Goal: Task Accomplishment & Management: Use online tool/utility

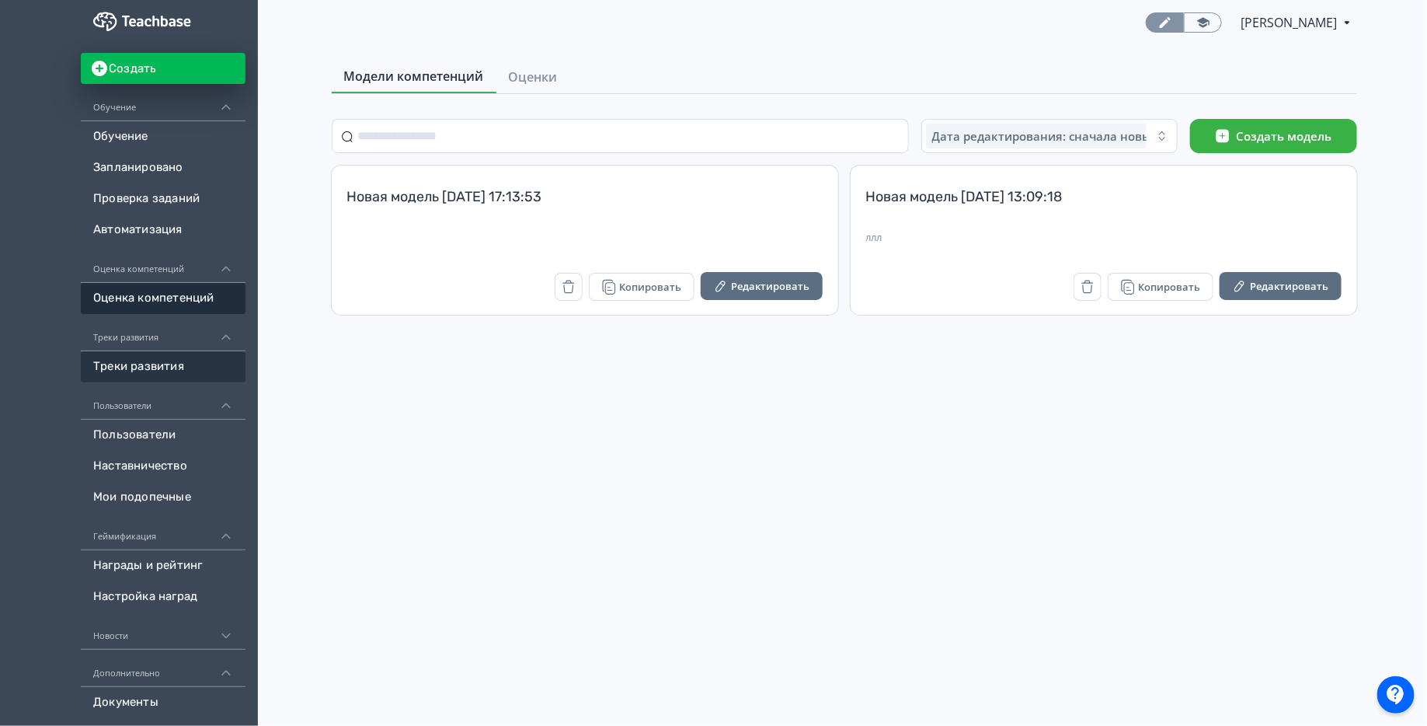
click at [197, 362] on link "Треки развития" at bounding box center [163, 366] width 165 height 31
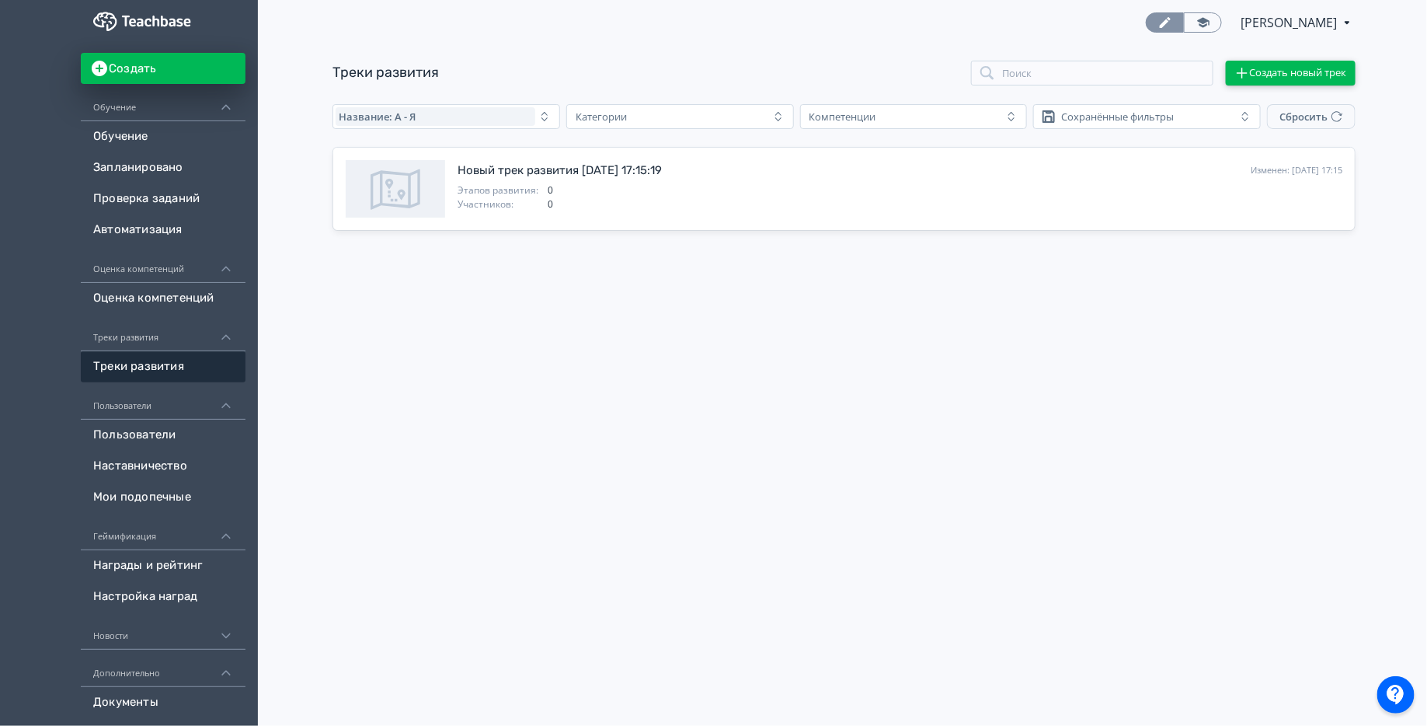
click at [1277, 68] on button "Создать новый трек" at bounding box center [1291, 73] width 130 height 25
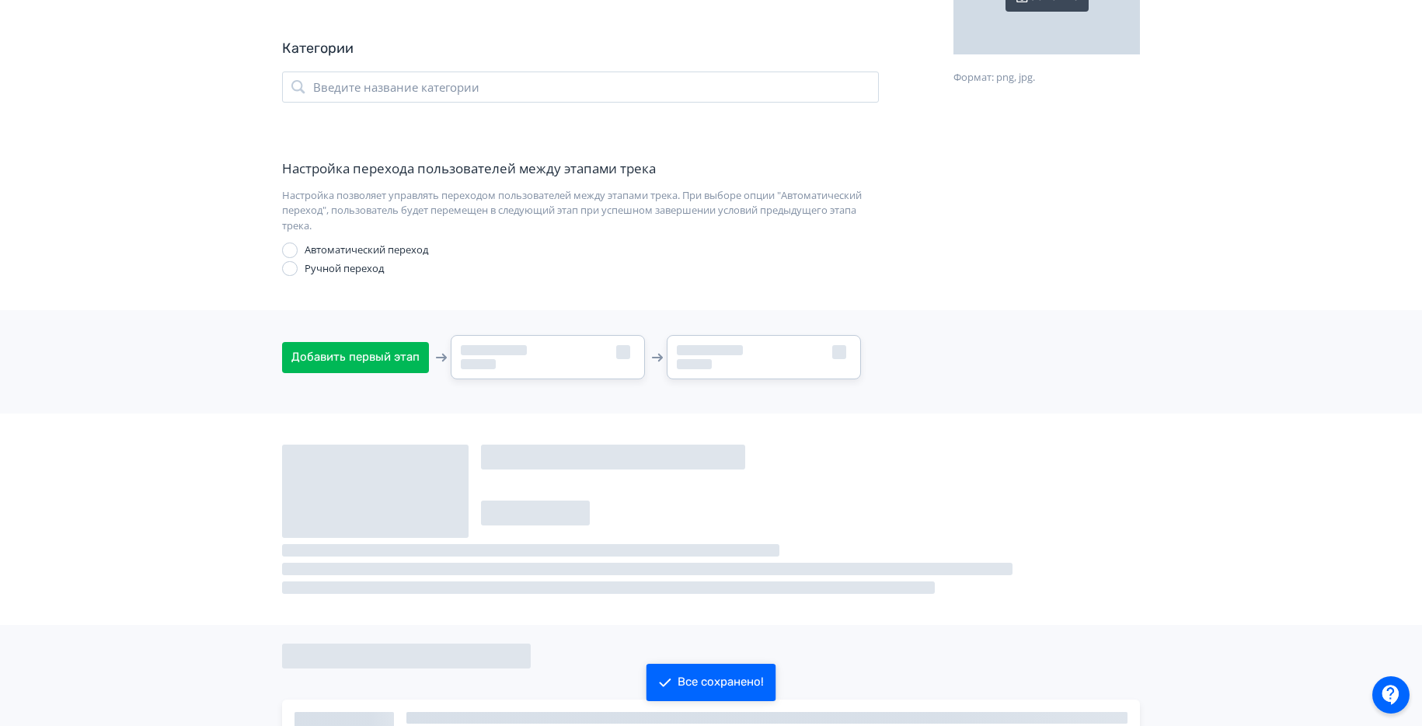
scroll to position [160, 0]
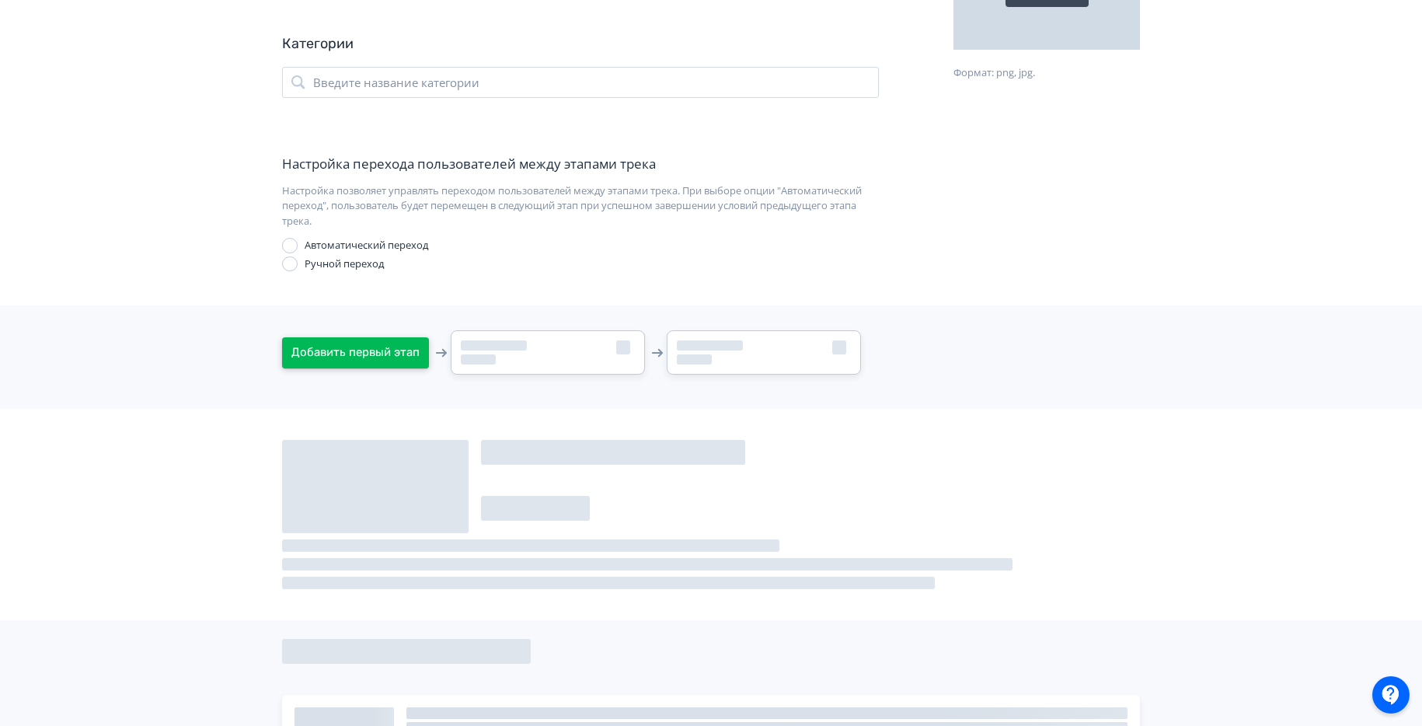
click at [369, 342] on button "Добавить первый этап" at bounding box center [355, 352] width 147 height 31
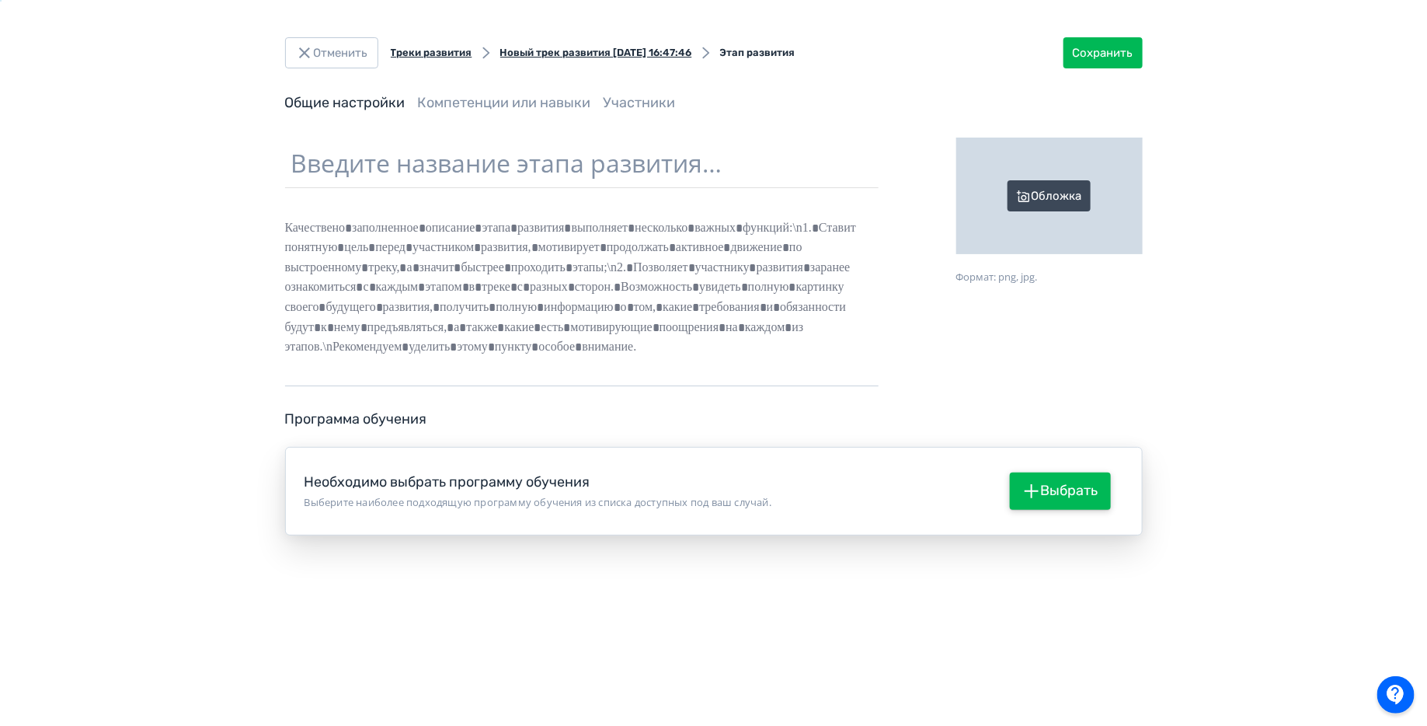
click at [1085, 489] on button "Выбрать" at bounding box center [1060, 490] width 101 height 37
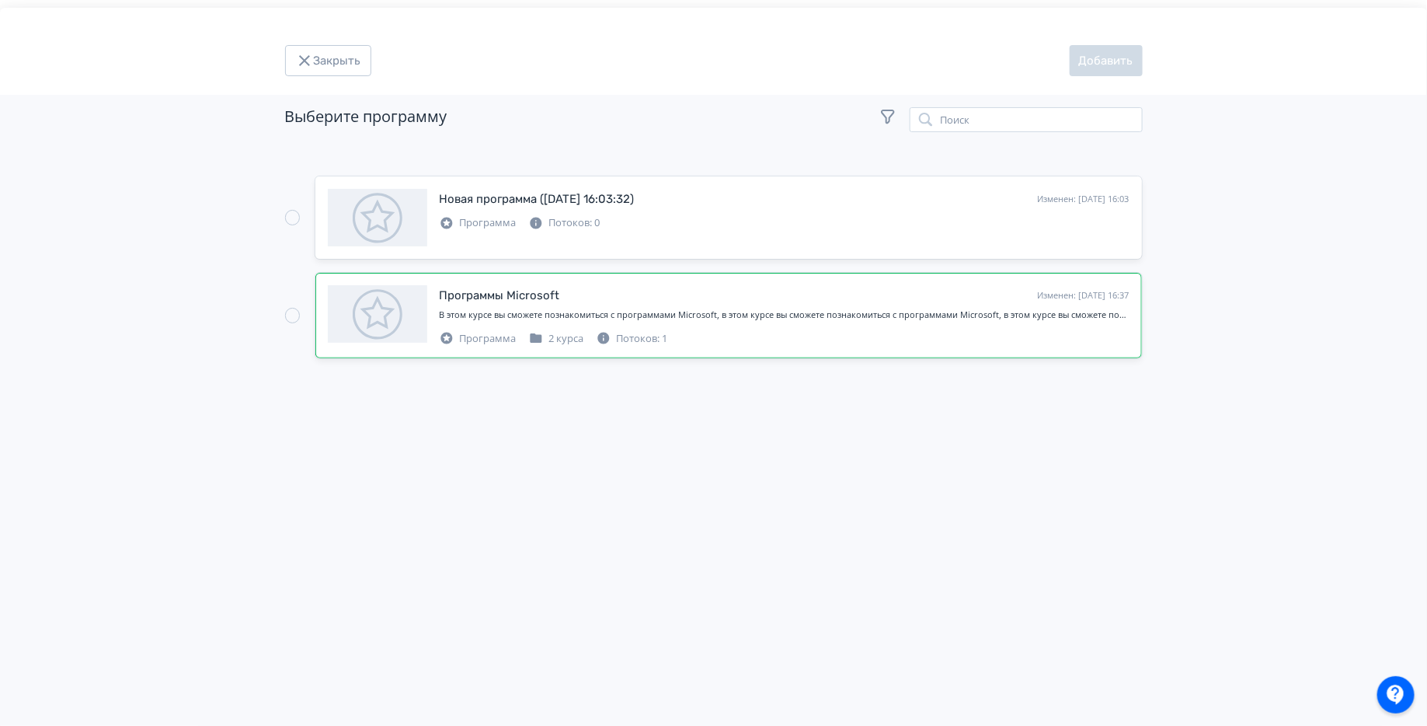
click at [754, 317] on div "В этом курсе вы сможете познакомиться с программами Microsoft, в этом курсе вы …" at bounding box center [785, 314] width 690 height 13
click at [1106, 75] on button "Добавить" at bounding box center [1106, 60] width 73 height 31
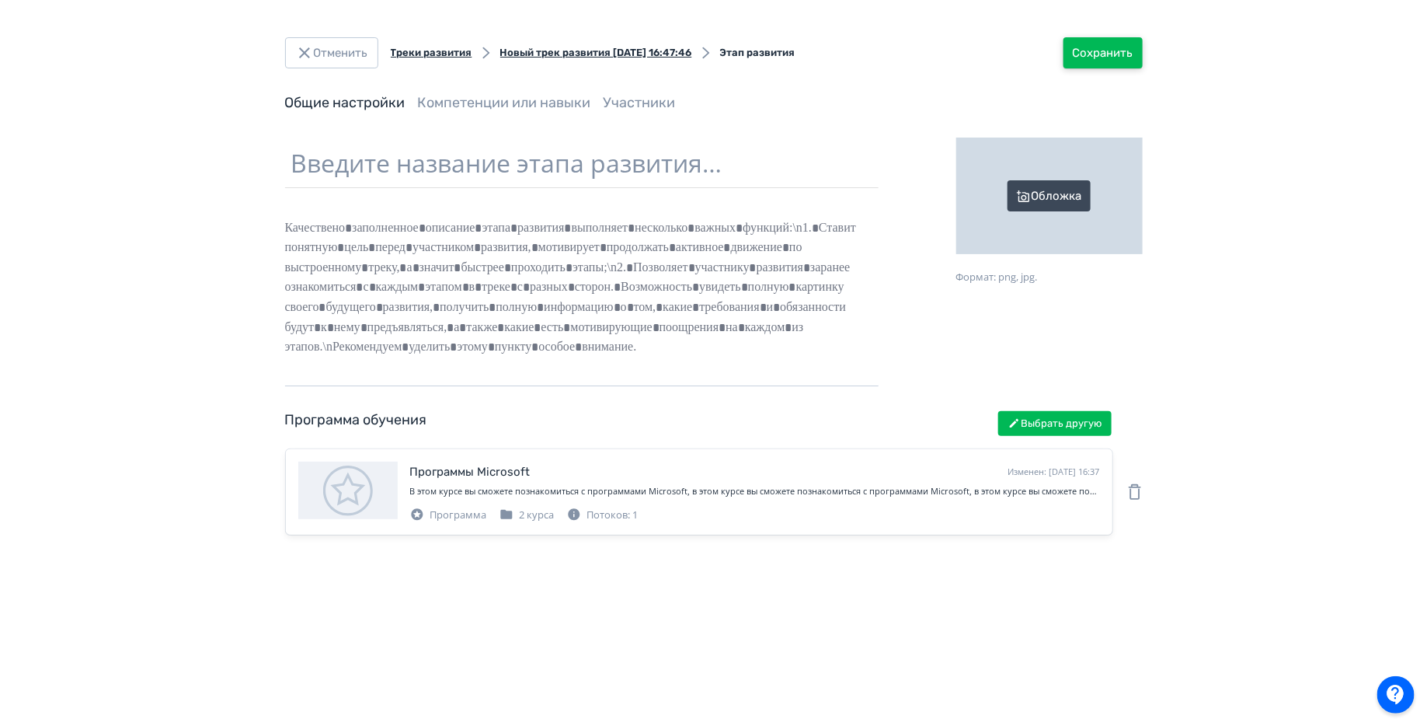
click at [1106, 65] on button "Сохранить" at bounding box center [1103, 52] width 79 height 31
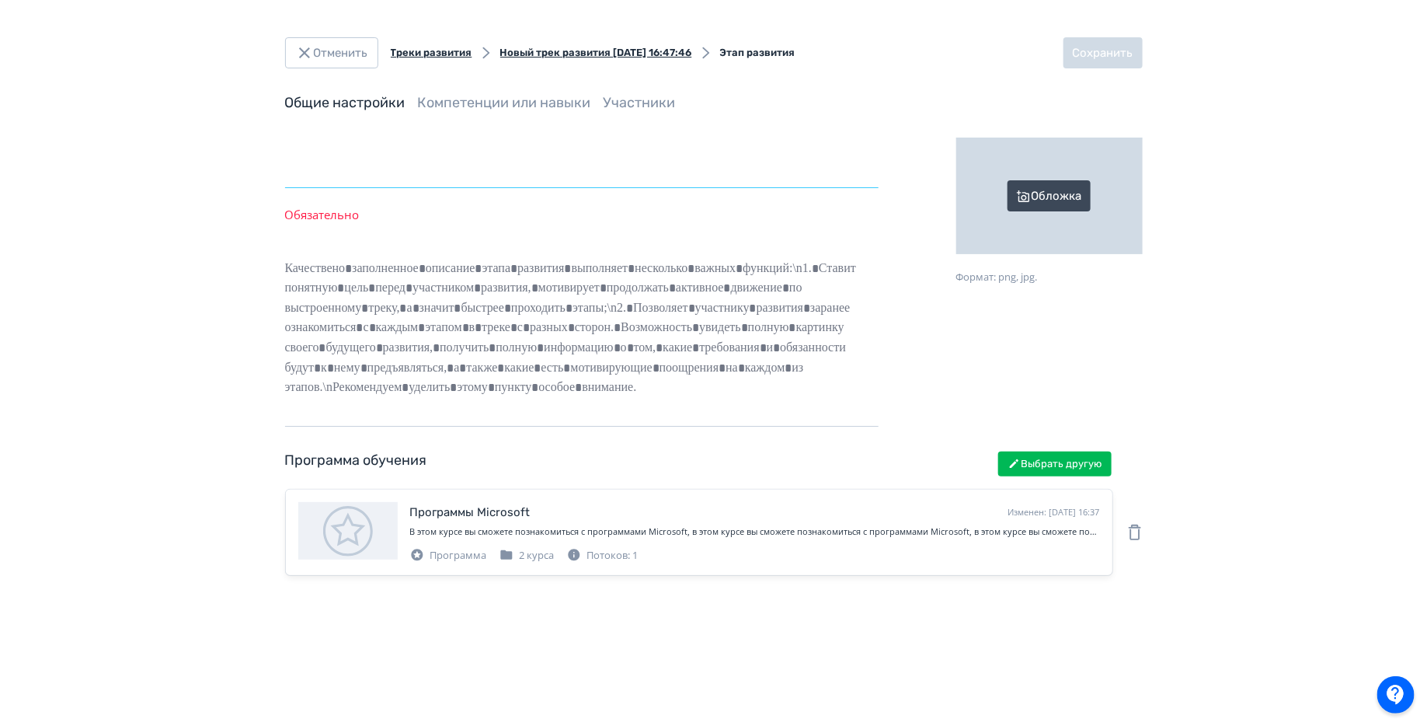
click at [774, 162] on input "text" at bounding box center [582, 163] width 594 height 51
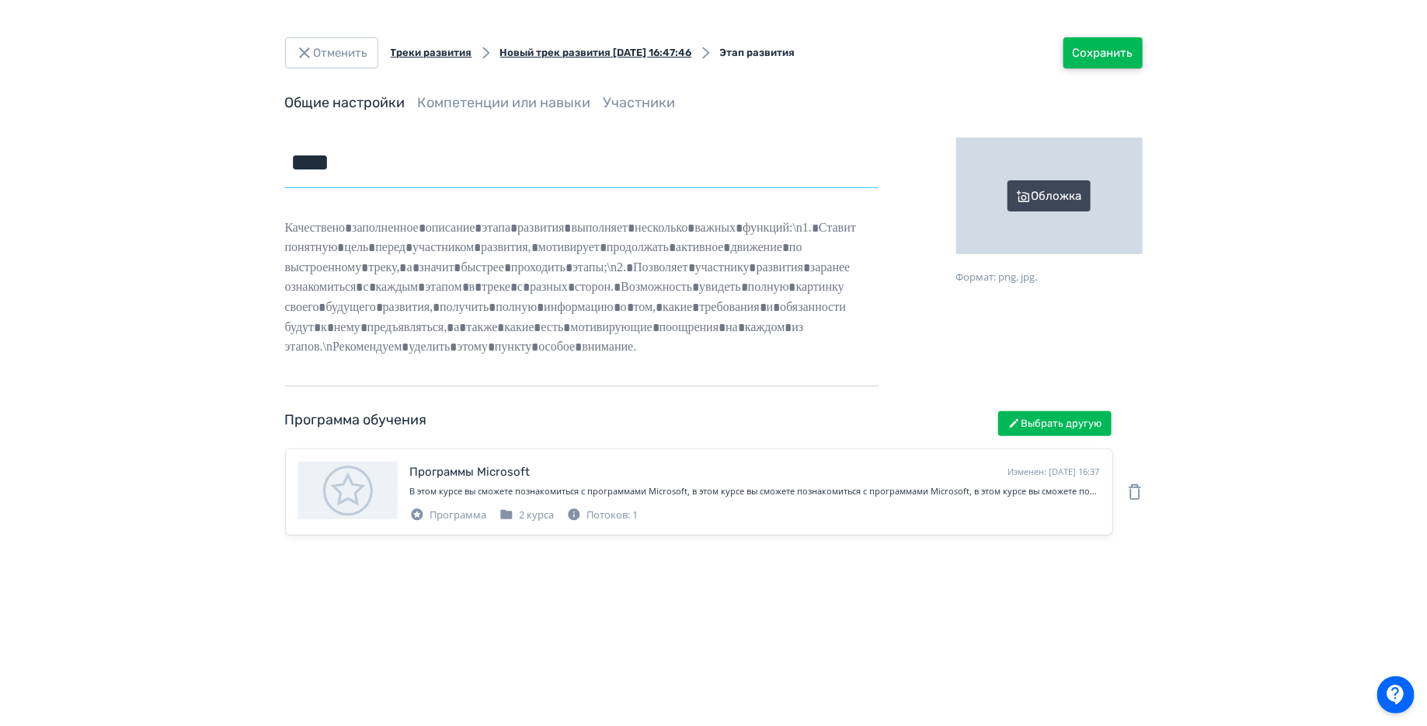
type input "****"
click at [1100, 51] on button "Сохранить" at bounding box center [1103, 52] width 79 height 31
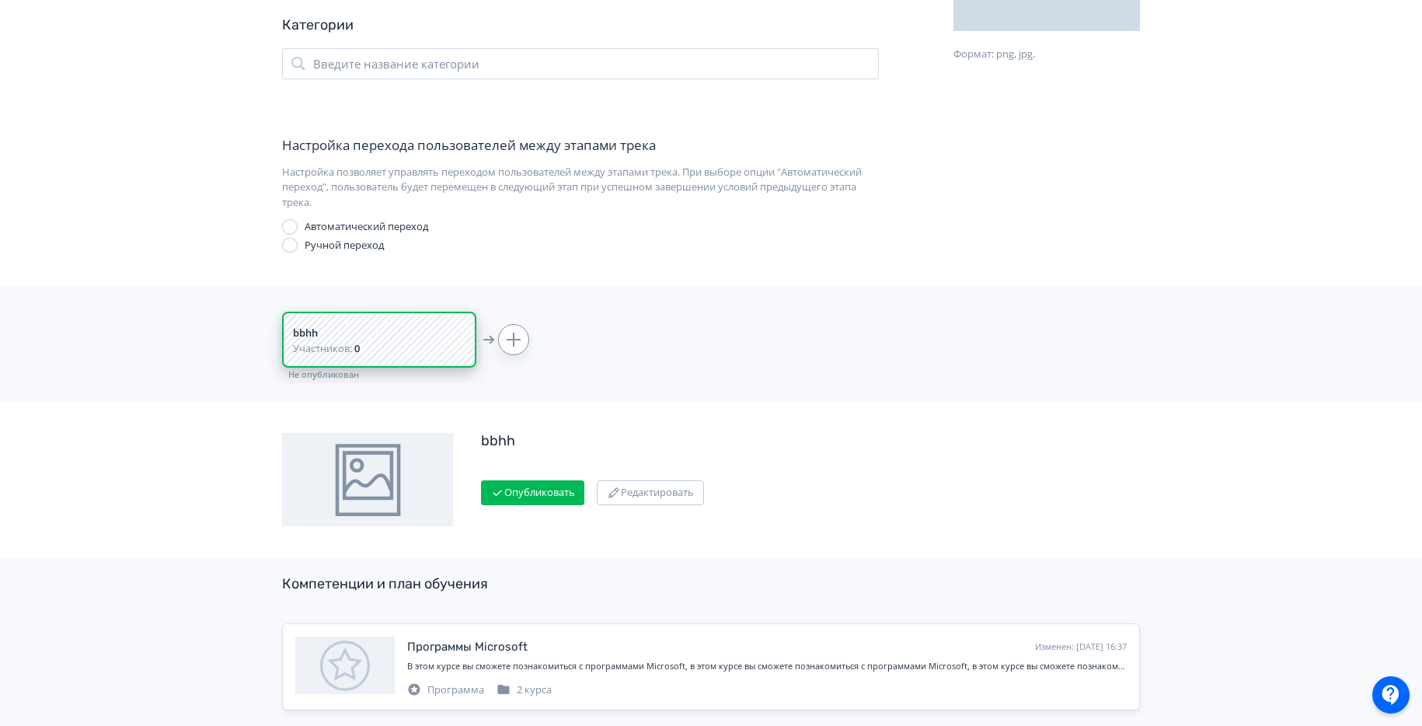
scroll to position [186, 0]
click at [514, 333] on icon at bounding box center [514, 336] width 14 height 14
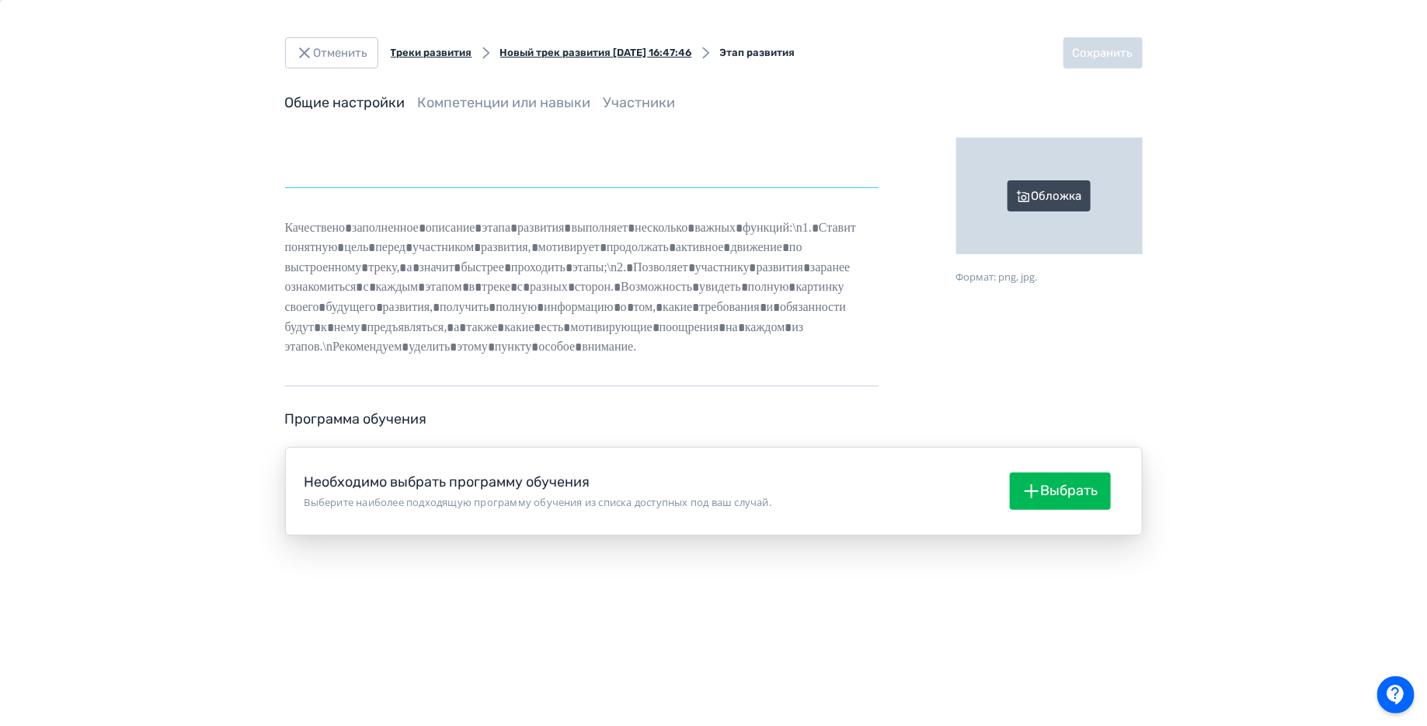
click at [616, 175] on input "text" at bounding box center [582, 163] width 594 height 51
type input "******"
click at [1085, 314] on div "Обложка Формат: png, jpg." at bounding box center [1049, 262] width 186 height 249
click at [1037, 486] on icon "button" at bounding box center [1031, 491] width 19 height 19
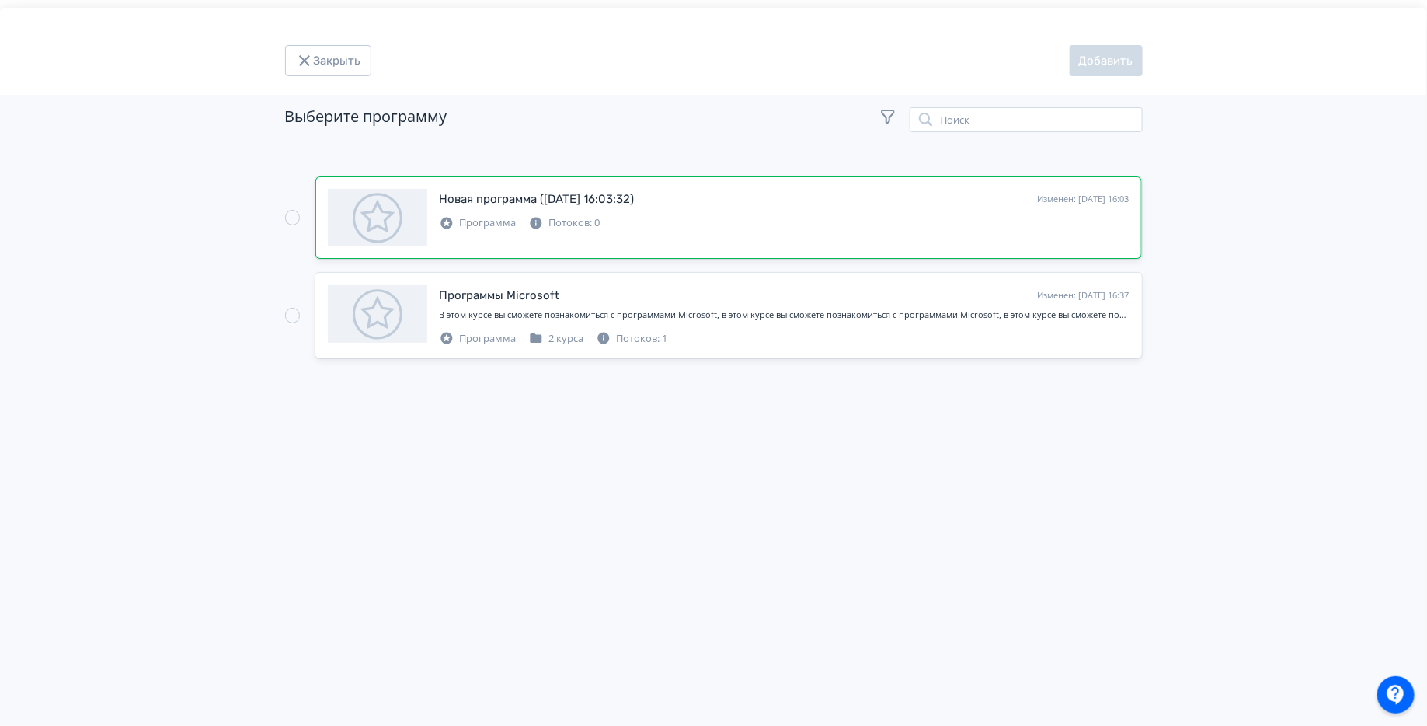
click at [765, 236] on div "Новая программа ([DATE] 16:03:32) Изменен: [DATE] 16:03 Программа Потоков: 0" at bounding box center [729, 217] width 802 height 57
click at [1088, 75] on button "Добавить" at bounding box center [1106, 60] width 73 height 31
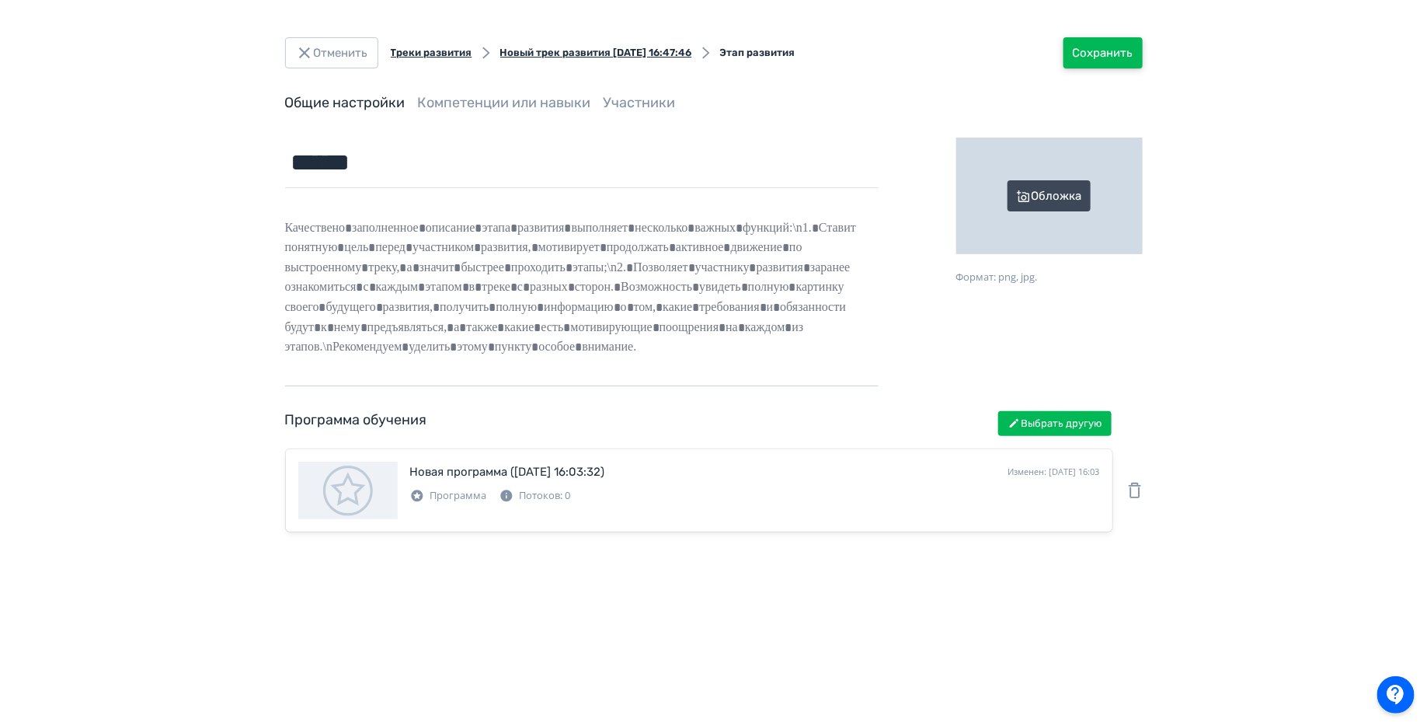
click at [1105, 49] on button "Сохранить" at bounding box center [1103, 52] width 79 height 31
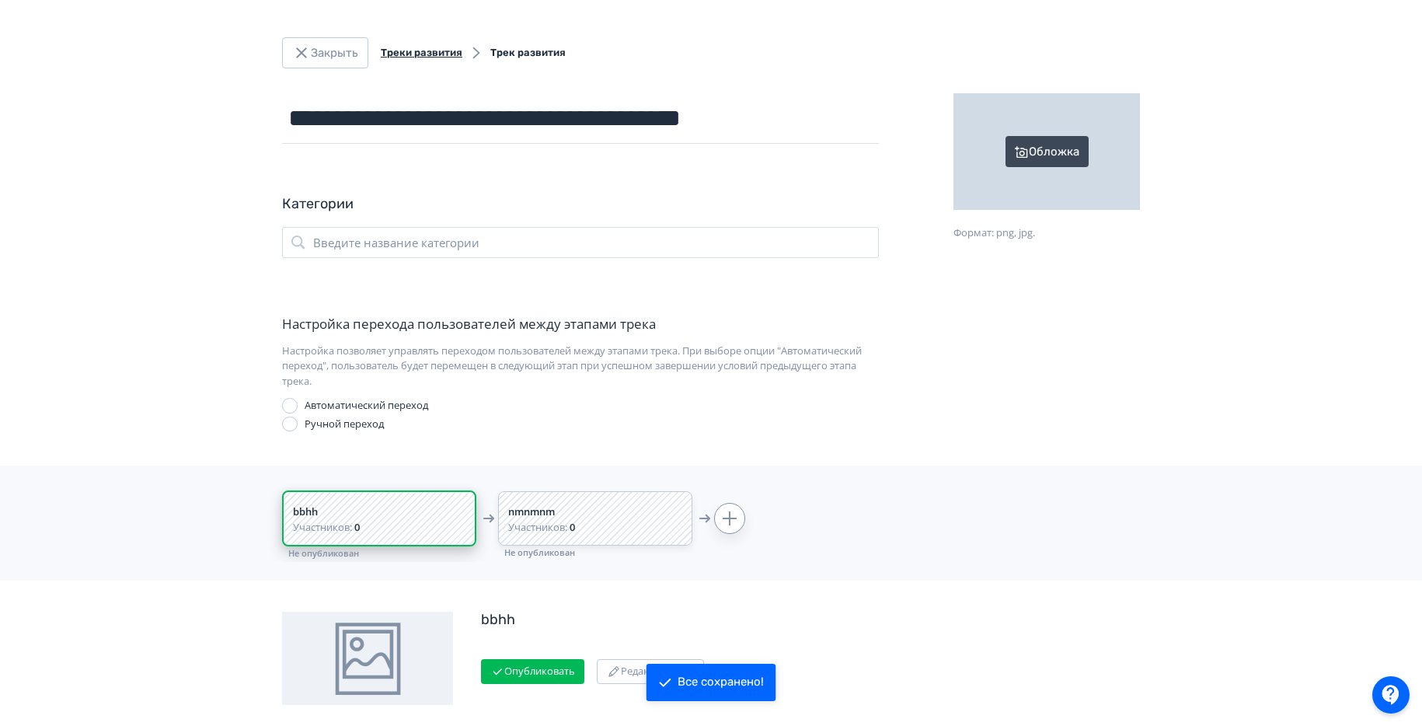
scroll to position [186, 0]
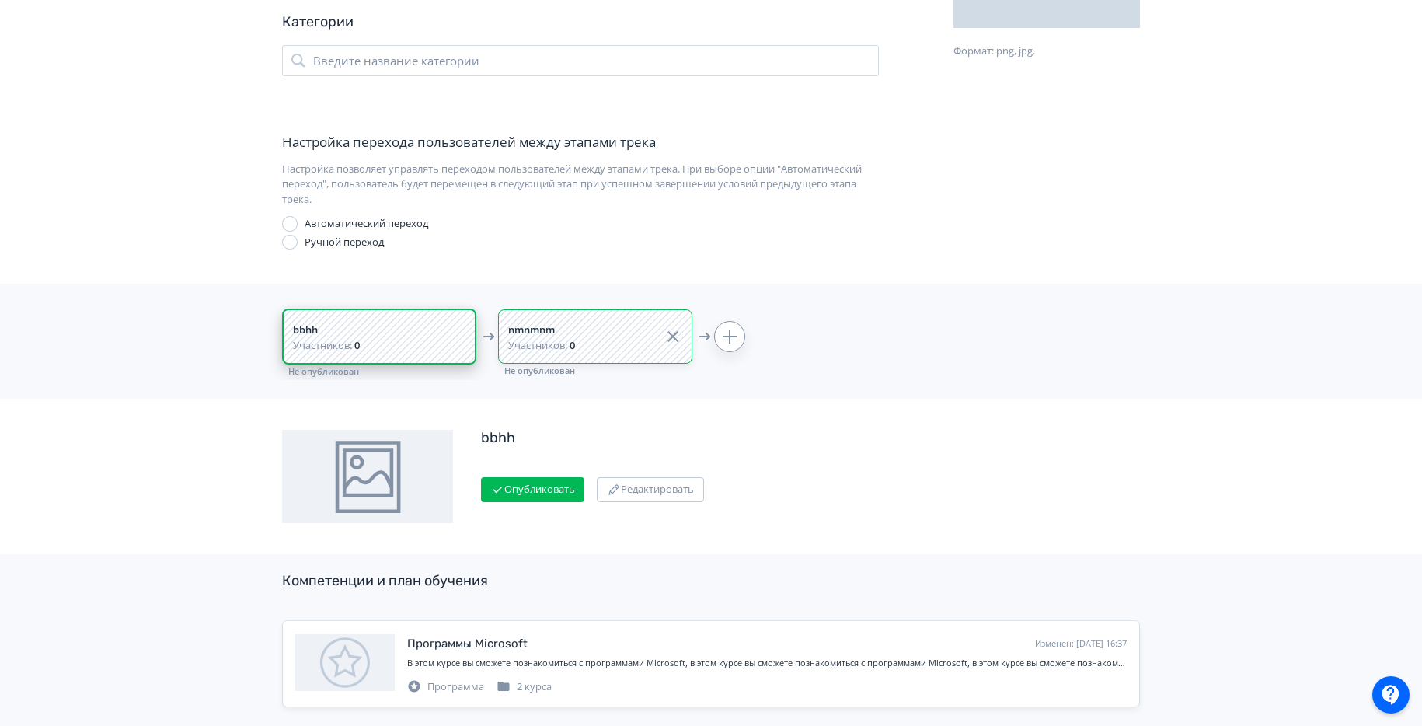
click at [618, 338] on div "Участников: 0" at bounding box center [585, 346] width 155 height 16
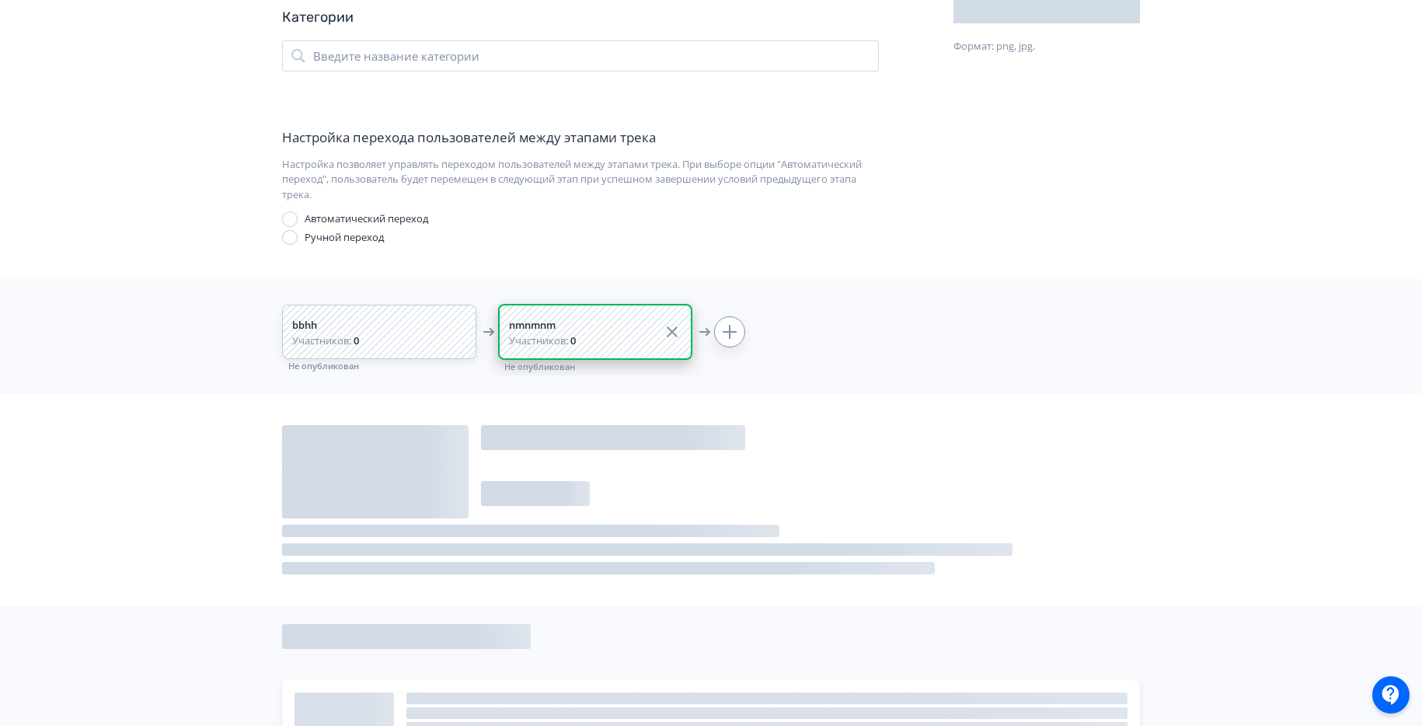
scroll to position [183, 0]
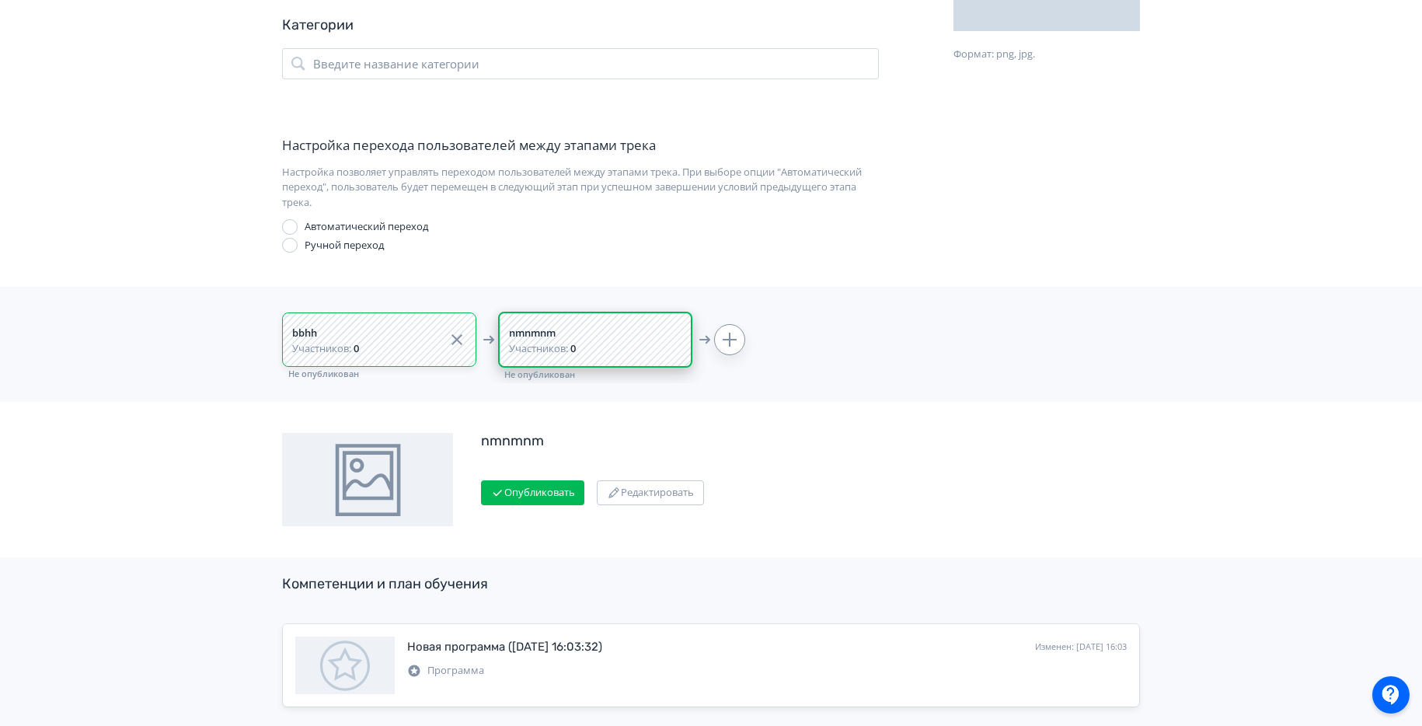
click at [388, 341] on div "Участников: 0" at bounding box center [369, 349] width 155 height 16
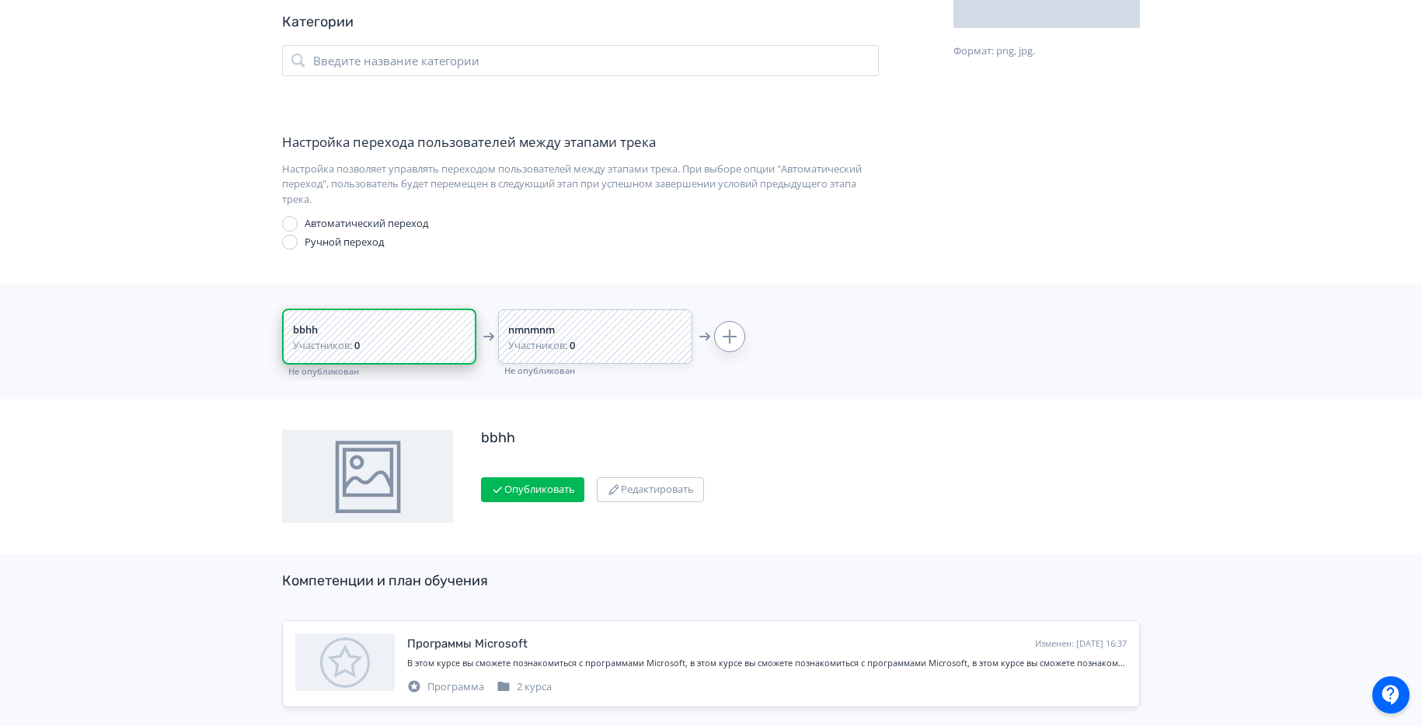
drag, startPoint x: 388, startPoint y: 339, endPoint x: 803, endPoint y: 333, distance: 415.7
click at [803, 333] on div "bbhh Участников: 0 Не опубликован nmnmnm Участников: 0 Не опубликован" at bounding box center [711, 332] width 1422 height 96
click at [601, 339] on div "Участников: 0" at bounding box center [585, 346] width 155 height 16
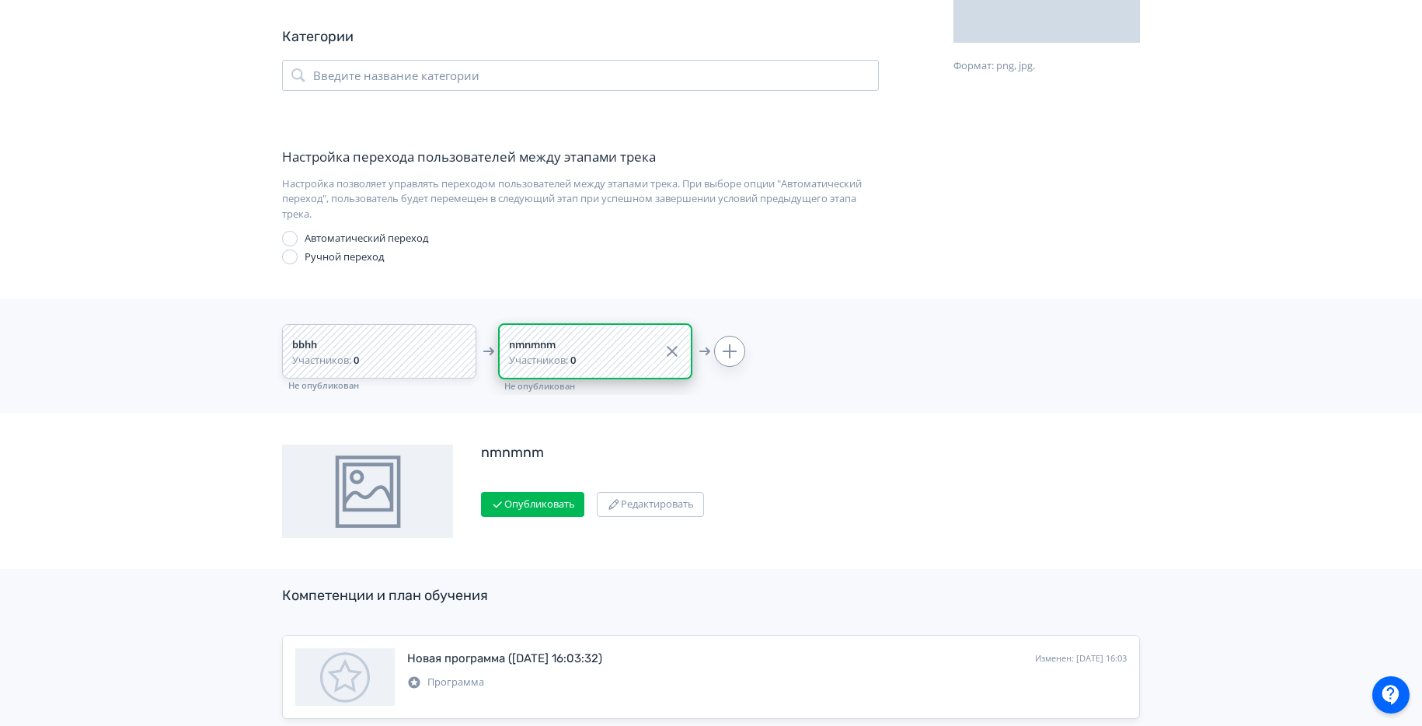
scroll to position [0, 0]
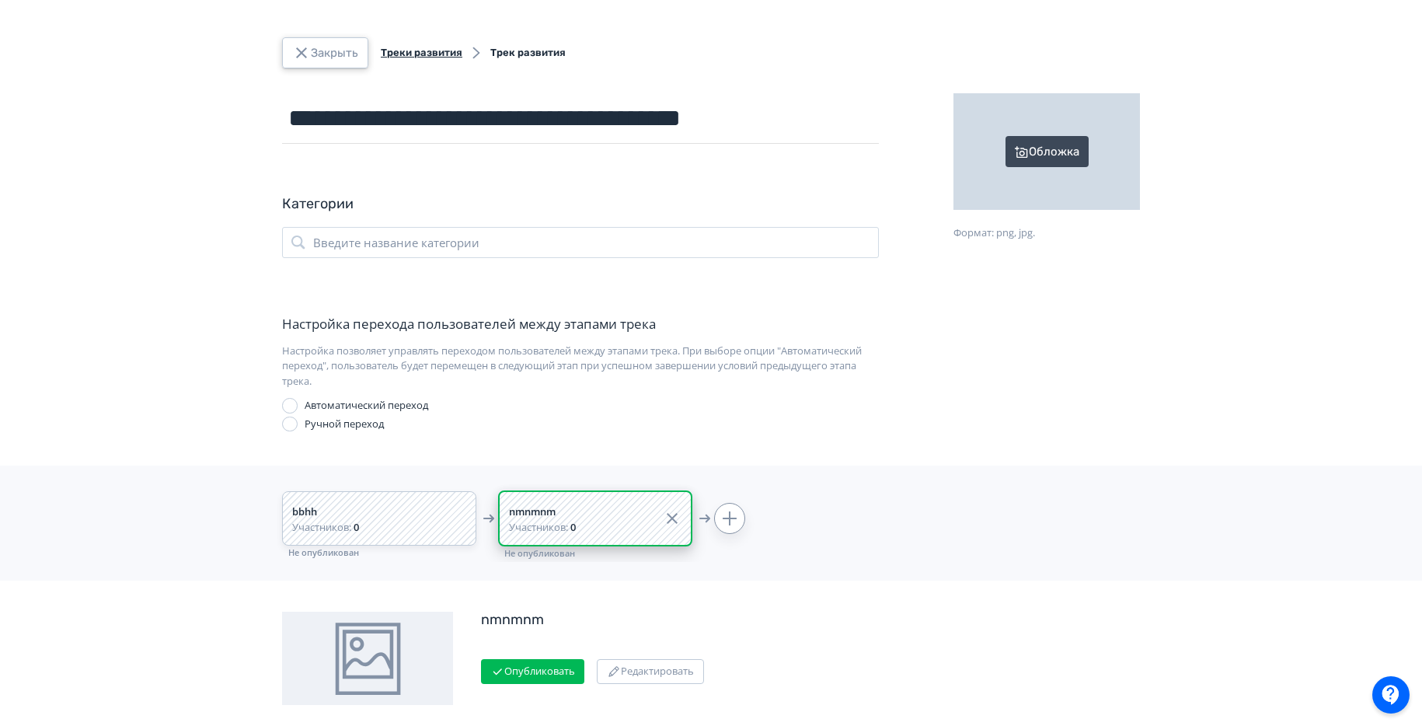
click at [341, 62] on button "Закрыть" at bounding box center [325, 52] width 86 height 31
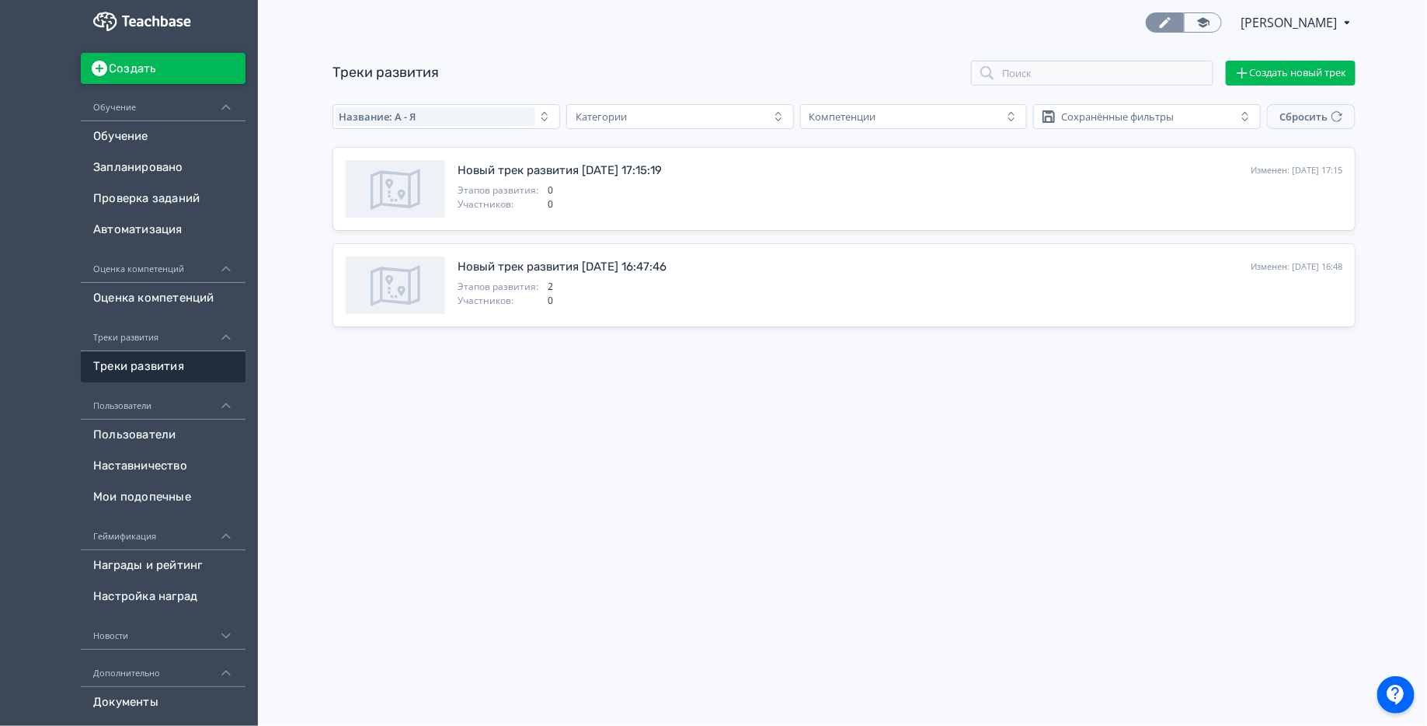
click at [170, 72] on button "Создать" at bounding box center [163, 68] width 165 height 31
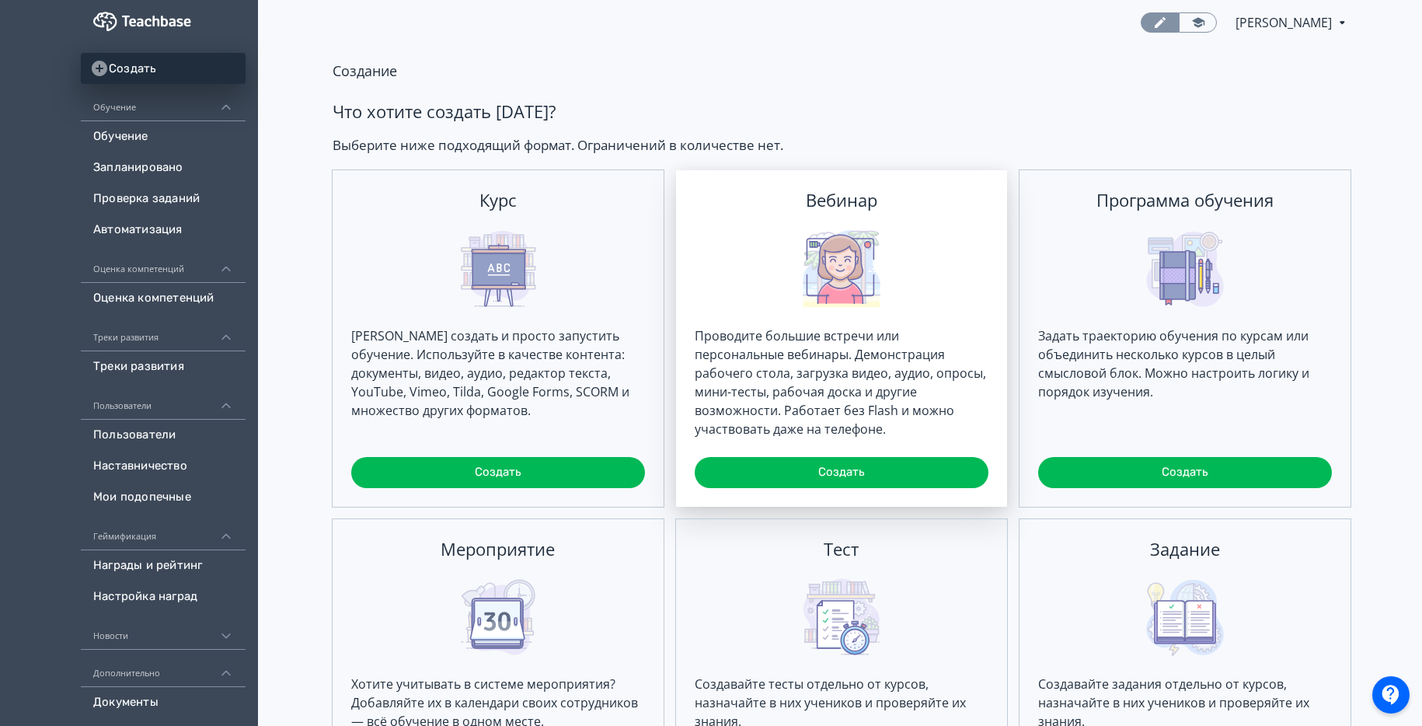
click at [726, 246] on div "Вебинар Проводите большие встречи или персональные вебинары. Демонстрация рабоч…" at bounding box center [841, 338] width 331 height 336
